Goal: Task Accomplishment & Management: Manage account settings

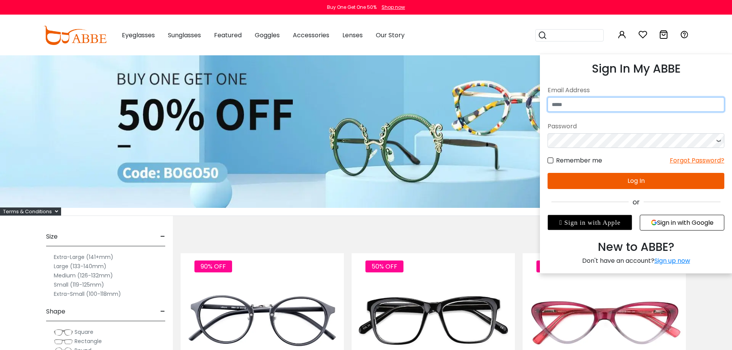
drag, startPoint x: 0, startPoint y: 0, endPoint x: 569, endPoint y: 106, distance: 578.9
click at [569, 106] on input "email" at bounding box center [636, 104] width 177 height 15
click at [625, 34] on icon at bounding box center [622, 34] width 9 height 9
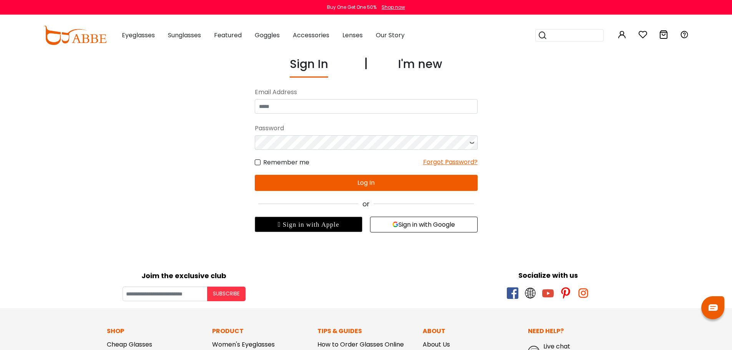
click at [368, 98] on div "Email Address" at bounding box center [366, 92] width 223 height 14
click at [369, 106] on input "email" at bounding box center [366, 106] width 223 height 15
type input "**********"
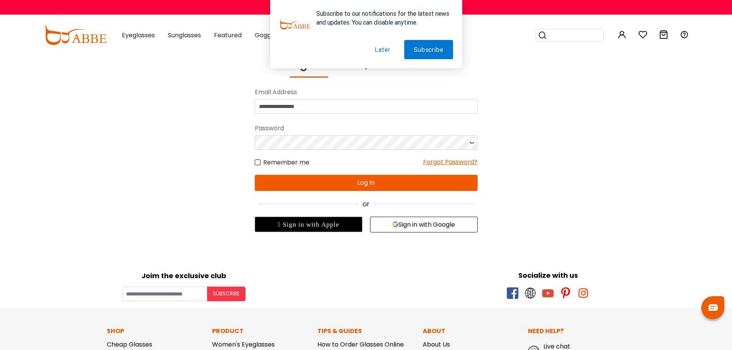
click at [370, 180] on button "Log In" at bounding box center [366, 183] width 223 height 16
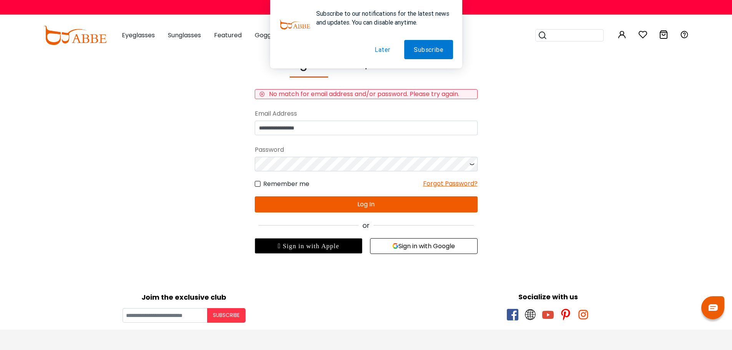
click at [384, 50] on button "Later" at bounding box center [382, 49] width 35 height 19
